Goal: Task Accomplishment & Management: Use online tool/utility

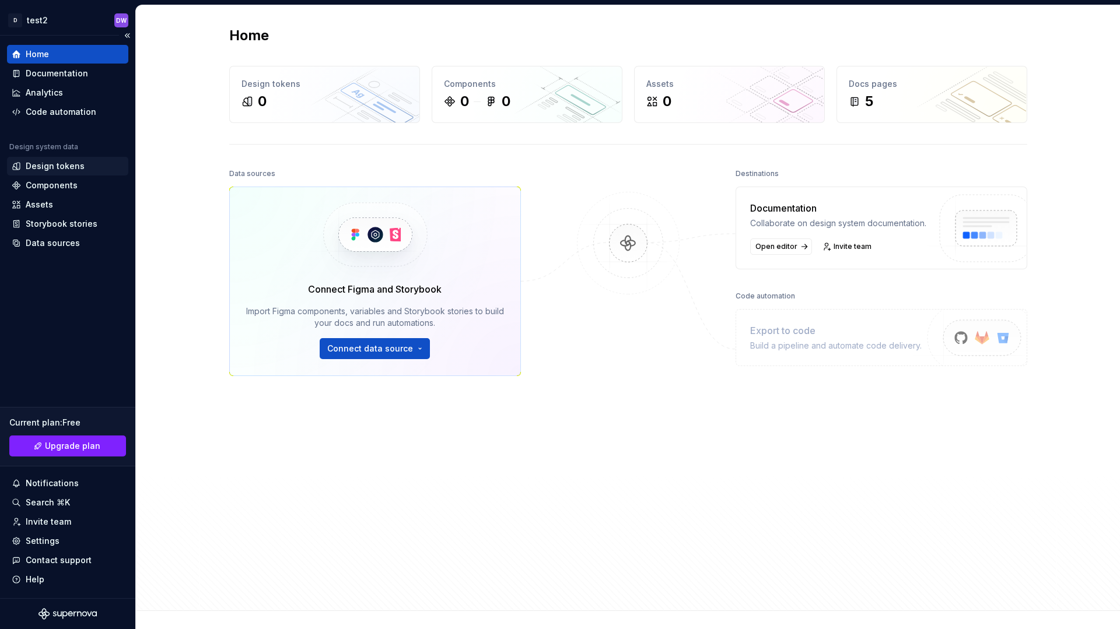
click at [59, 170] on div "Design tokens" at bounding box center [55, 166] width 59 height 12
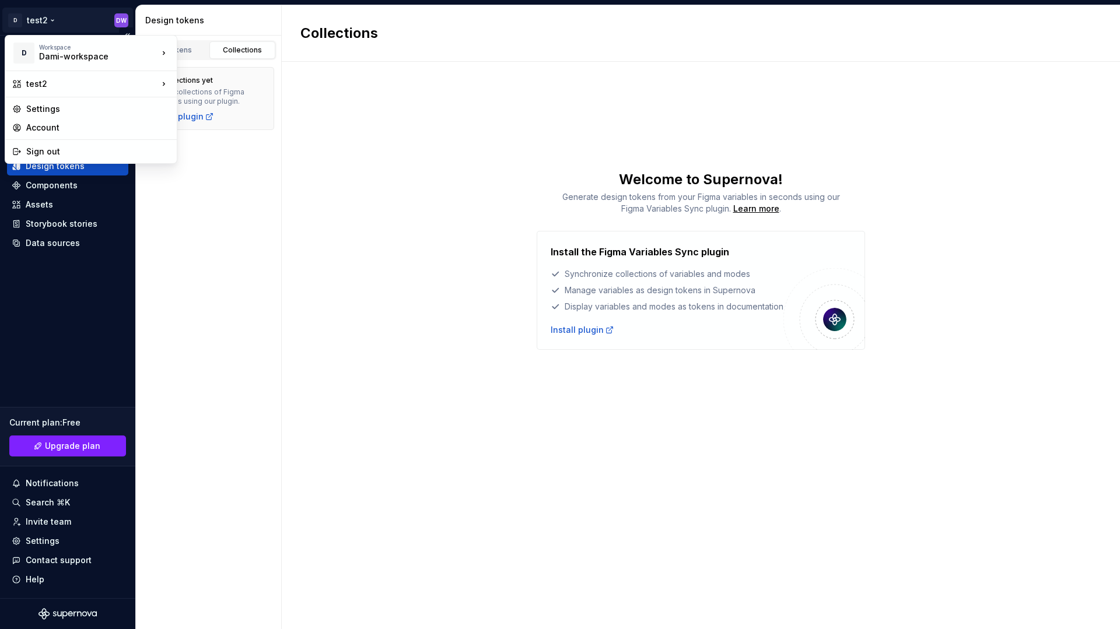
click at [52, 16] on html "D test2 DW Home Documentation Analytics Code automation Design system data Desi…" at bounding box center [560, 314] width 1120 height 629
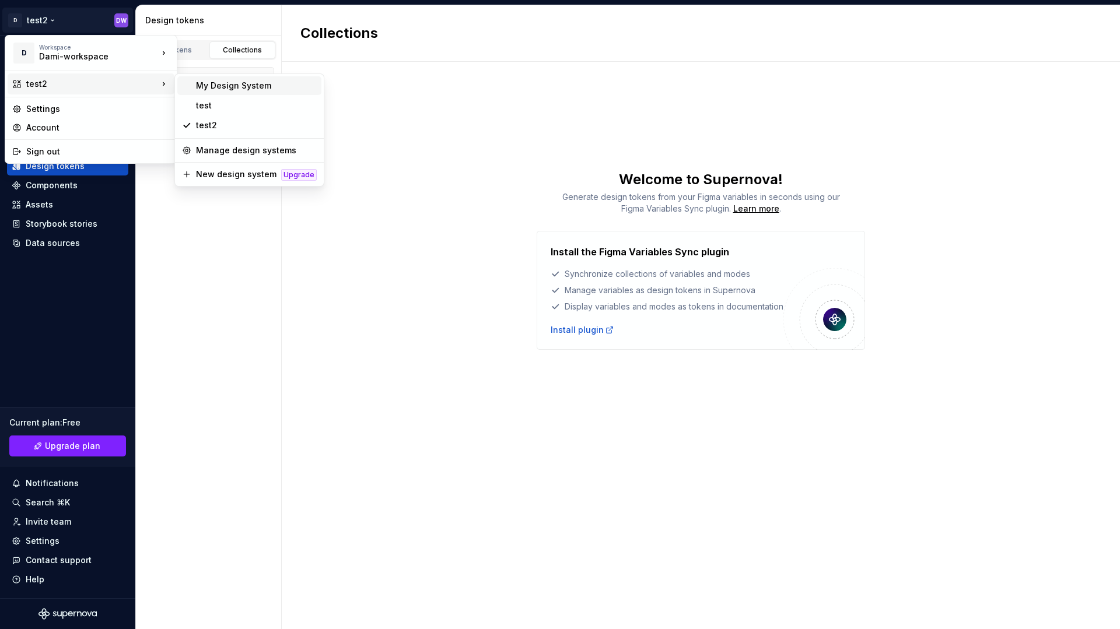
click at [244, 90] on div "My Design System" at bounding box center [256, 86] width 121 height 12
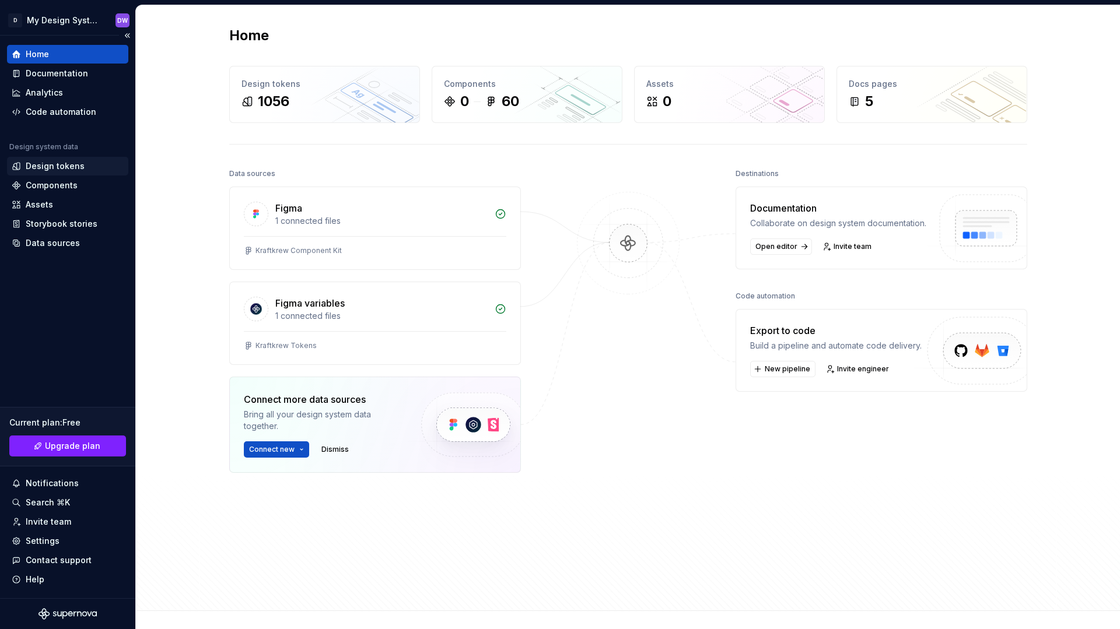
click at [66, 165] on div "Design tokens" at bounding box center [55, 166] width 59 height 12
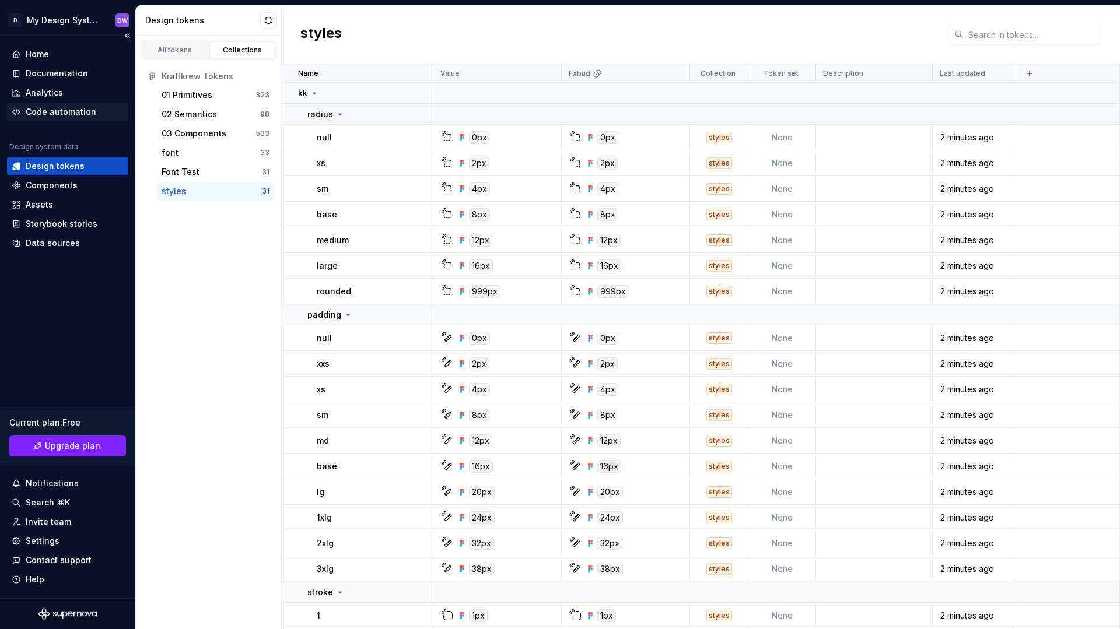
click at [87, 113] on div "Code automation" at bounding box center [61, 112] width 71 height 12
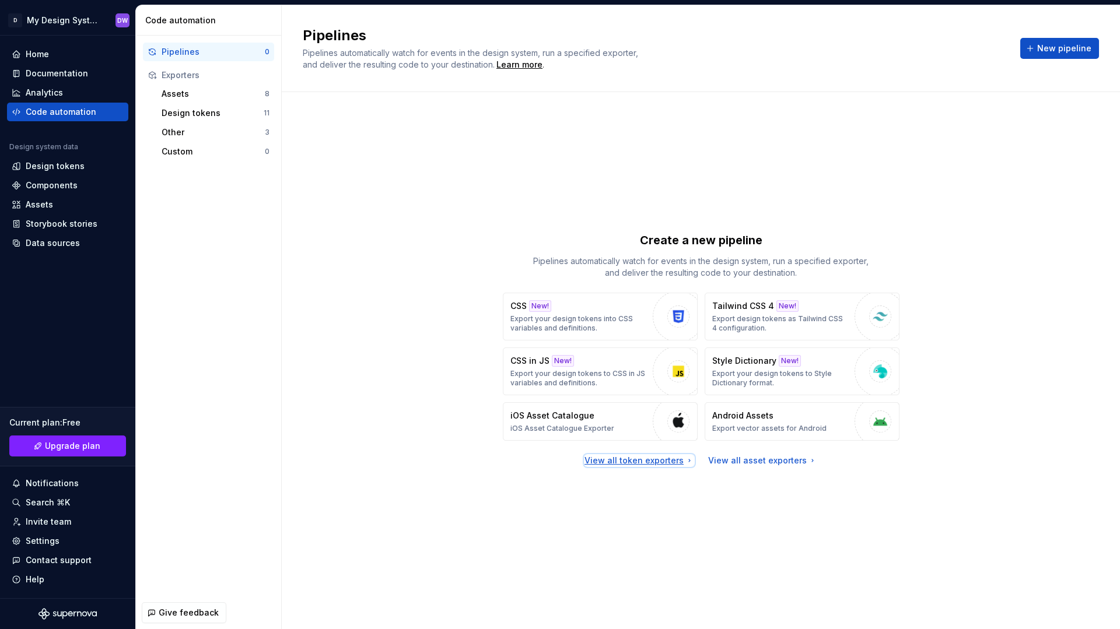
click at [663, 456] on div "View all token exporters" at bounding box center [639, 461] width 110 height 12
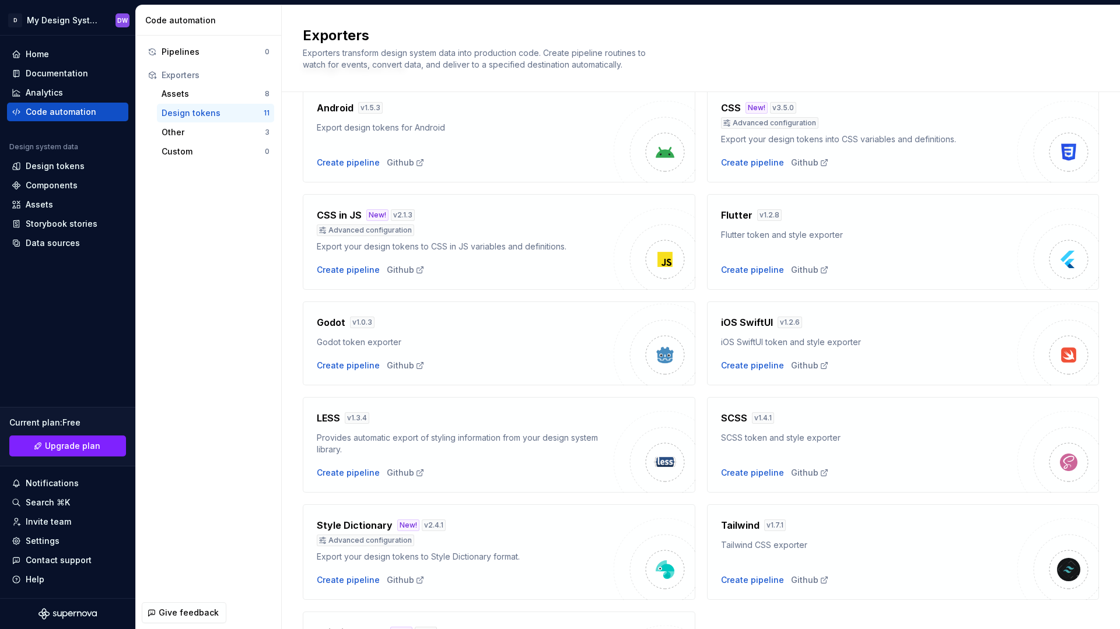
scroll to position [85, 0]
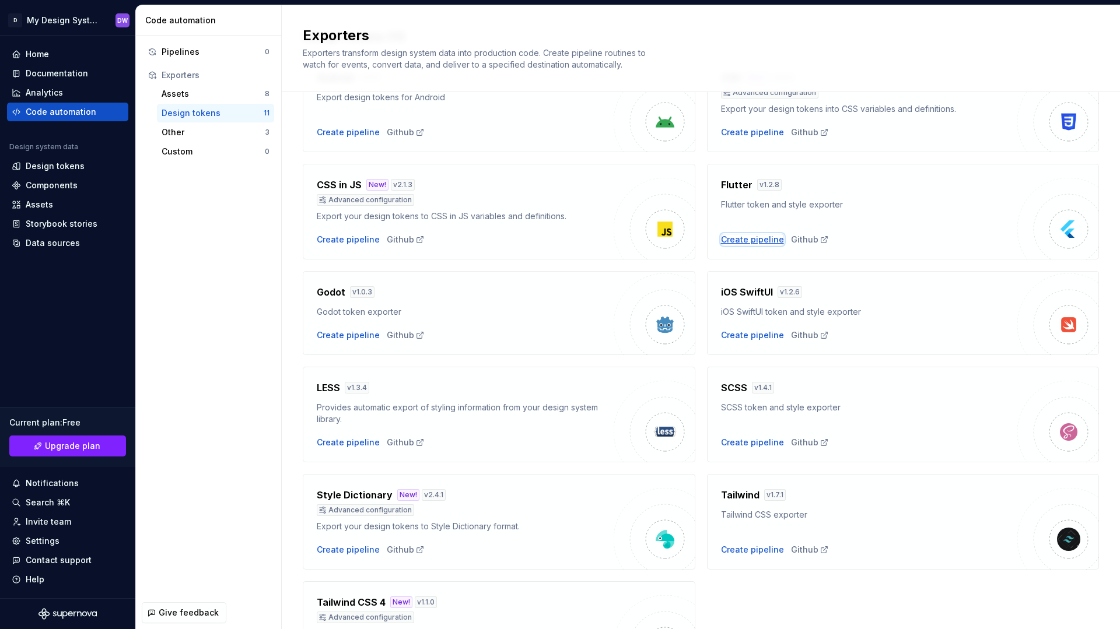
click at [769, 238] on div "Create pipeline" at bounding box center [752, 240] width 63 height 12
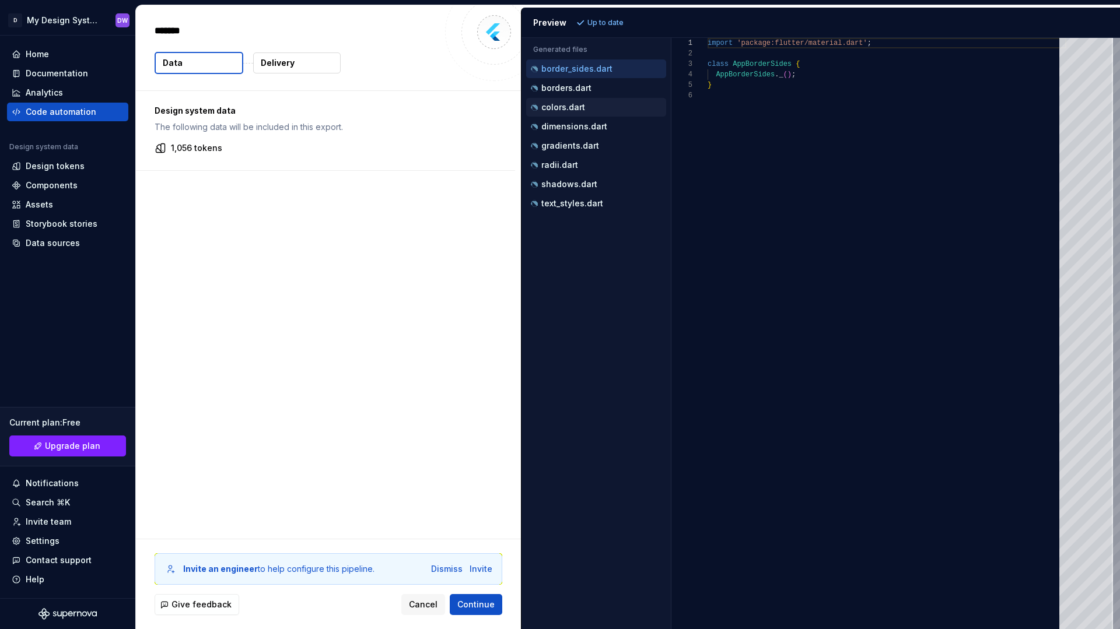
type textarea "*"
click at [608, 113] on div "colors.dart" at bounding box center [597, 107] width 138 height 12
type textarea "**********"
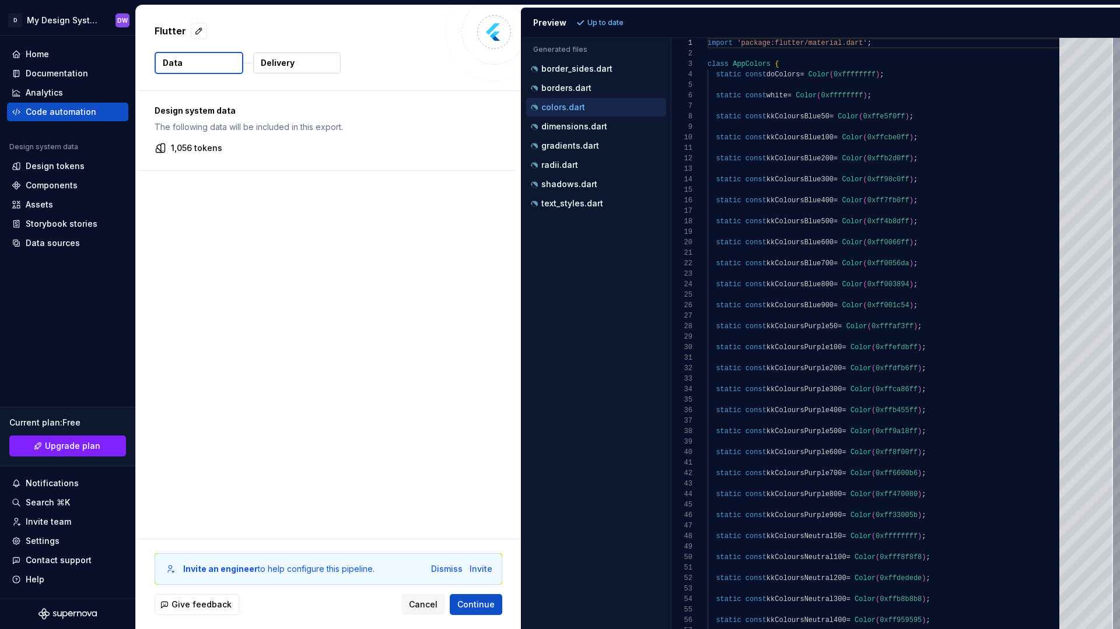
scroll to position [105, 0]
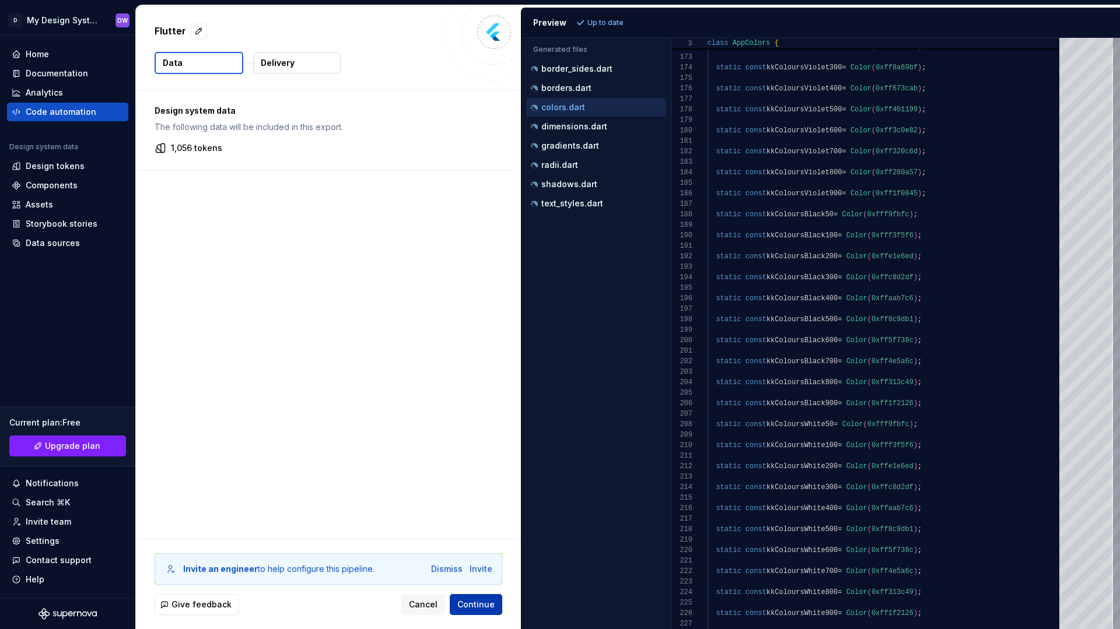
click at [469, 605] on span "Continue" at bounding box center [475, 605] width 37 height 12
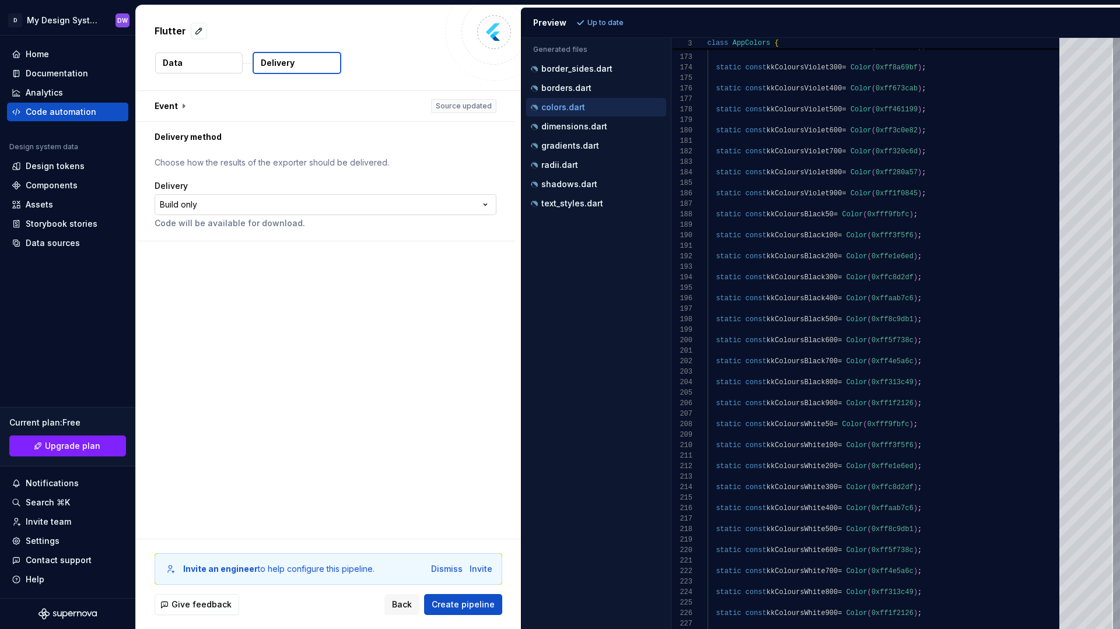
click at [282, 205] on html "**********" at bounding box center [560, 314] width 1120 height 629
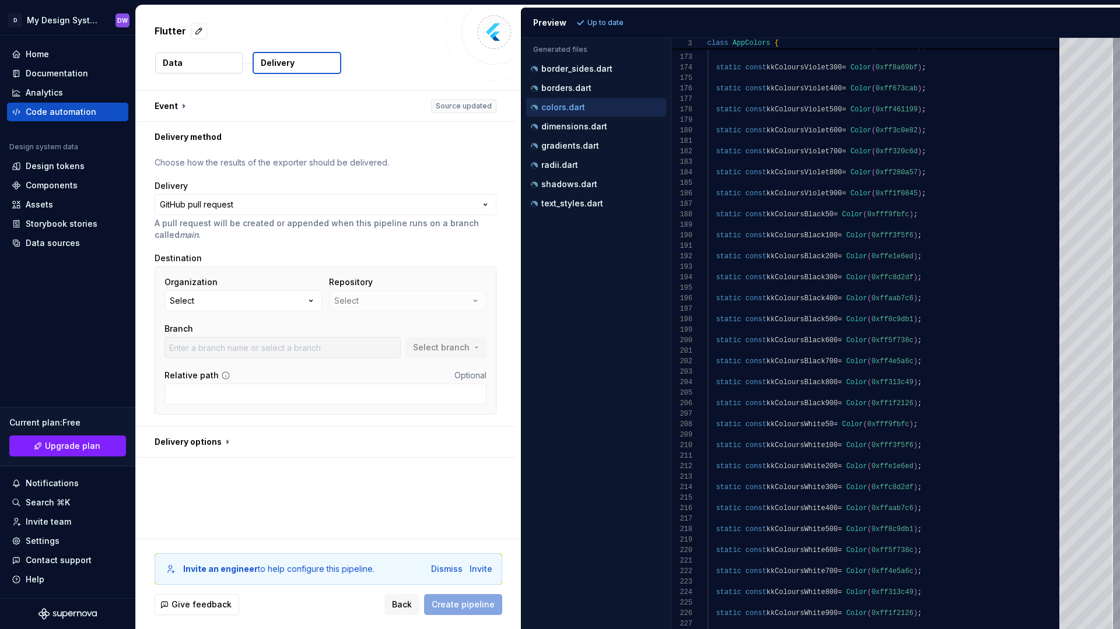
click at [285, 303] on button "Select" at bounding box center [242, 300] width 157 height 21
click at [271, 349] on div "Connect GitHub account" at bounding box center [248, 353] width 100 height 12
click at [300, 296] on button "Select" at bounding box center [242, 300] width 157 height 21
click at [290, 273] on div "Organization Select Repository Select Branch Select branch Relative path Option…" at bounding box center [326, 341] width 342 height 148
click at [283, 298] on button "Select" at bounding box center [242, 300] width 157 height 21
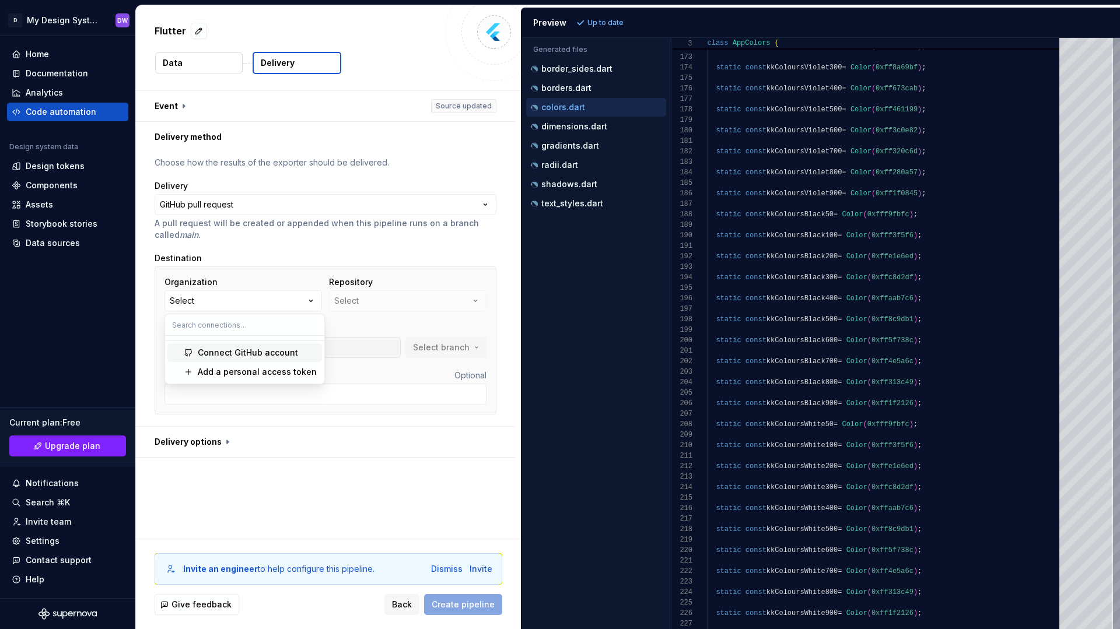
click at [274, 348] on div "Connect GitHub account" at bounding box center [248, 353] width 100 height 12
click at [296, 302] on button "Select" at bounding box center [242, 300] width 157 height 21
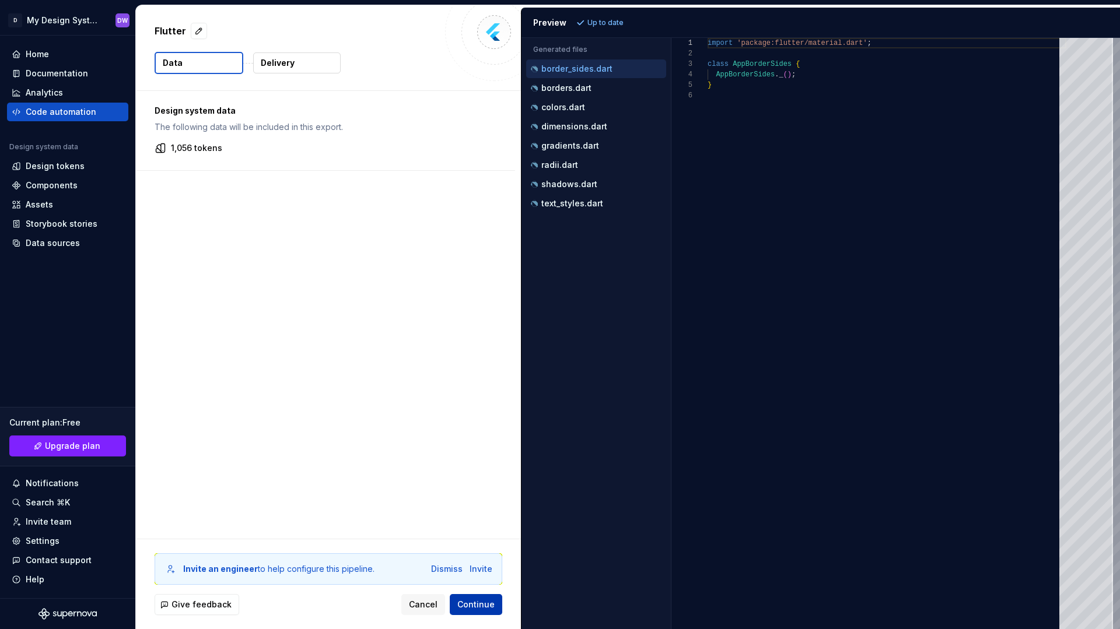
click at [466, 603] on span "Continue" at bounding box center [475, 605] width 37 height 12
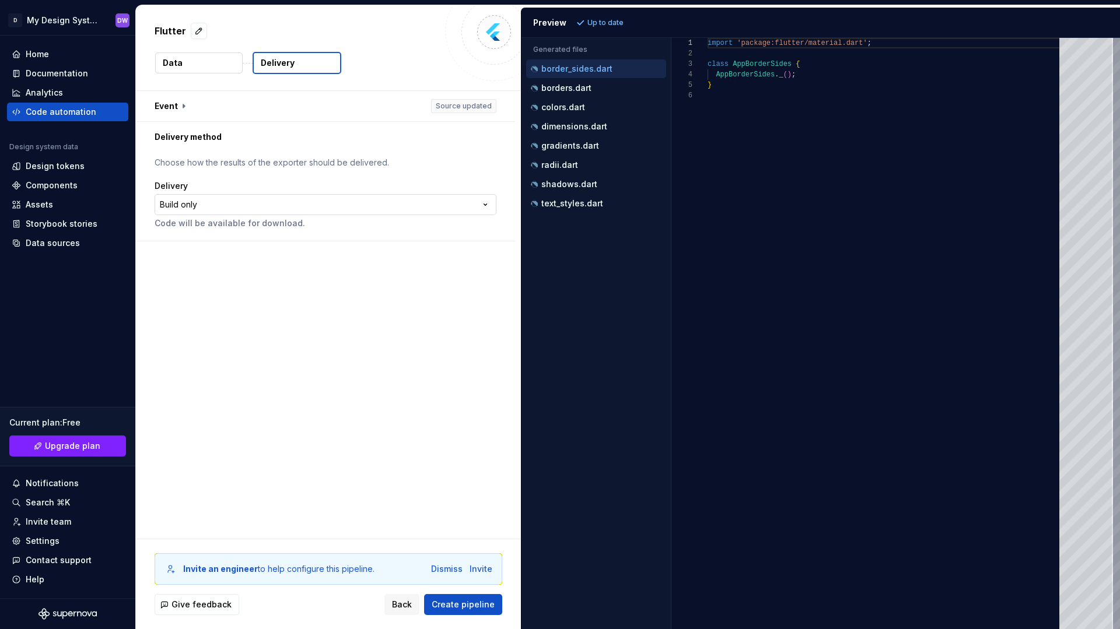
click at [253, 198] on html "**********" at bounding box center [560, 314] width 1120 height 629
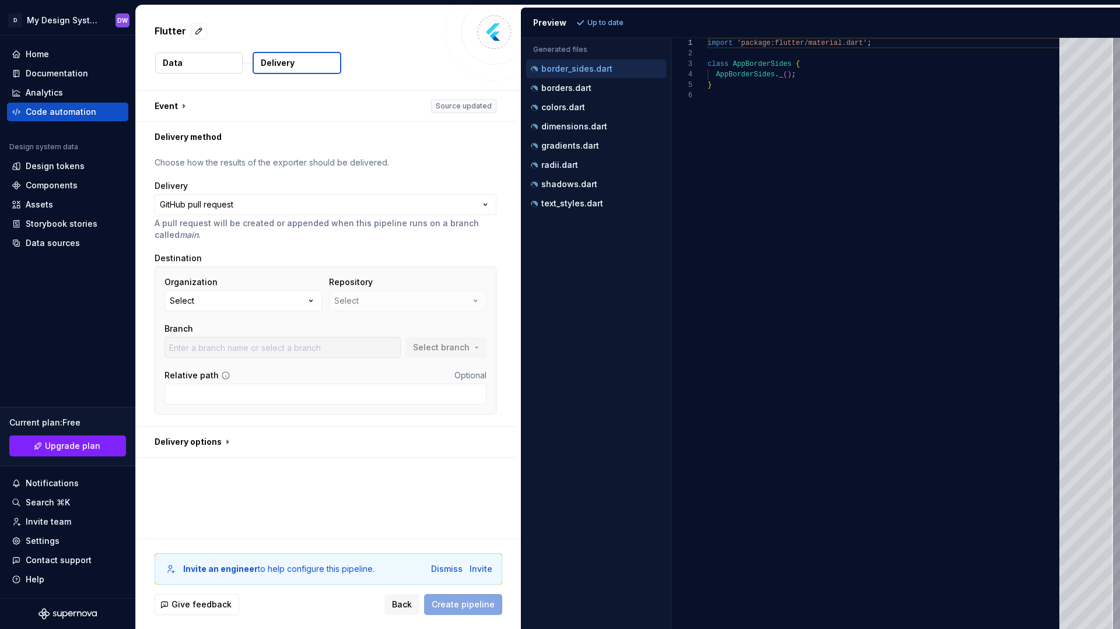
click at [281, 295] on button "Select" at bounding box center [242, 300] width 157 height 21
click at [330, 276] on div "Organization Select Repository Select Branch Select branch Relative path Option…" at bounding box center [326, 341] width 342 height 148
click at [225, 436] on button "button" at bounding box center [325, 442] width 379 height 30
type textarea "*"
